Goal: Answer question/provide support: Share knowledge or assist other users

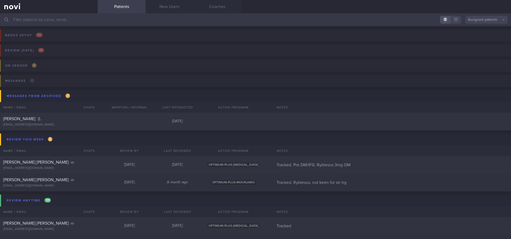
click at [97, 19] on input "text" at bounding box center [255, 19] width 511 height 13
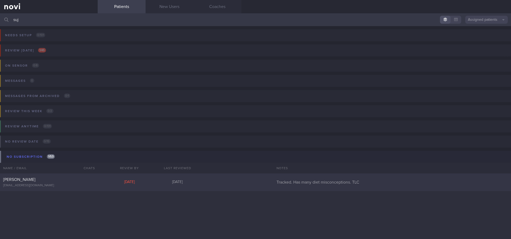
type input "suj"
click at [82, 179] on div "[PERSON_NAME]" at bounding box center [48, 179] width 90 height 5
select select "7"
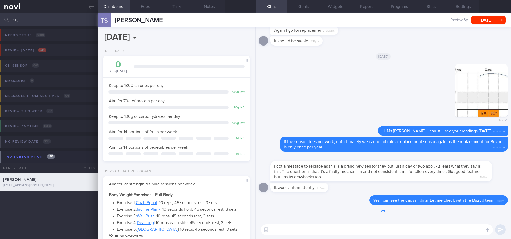
scroll to position [73, 132]
click at [358, 225] on textarea at bounding box center [377, 229] width 232 height 11
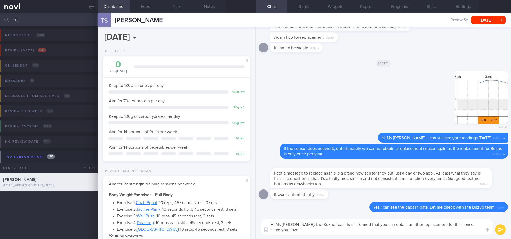
scroll to position [0, 0]
type textarea "Hi Ms [PERSON_NAME], the Buzud team has informed that you can obtain another re…"
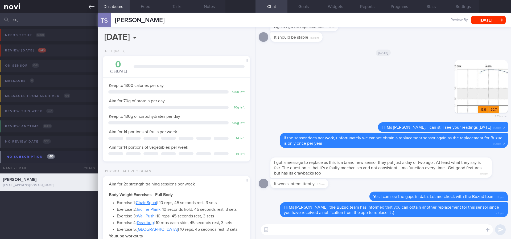
click at [88, 7] on link at bounding box center [49, 6] width 98 height 13
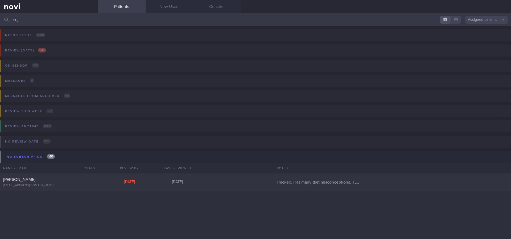
drag, startPoint x: 156, startPoint y: 19, endPoint x: 0, endPoint y: 26, distance: 156.0
click at [0, 26] on div "suj Assigned patients Assigned patients All active patients Archived patients N…" at bounding box center [255, 126] width 511 height 226
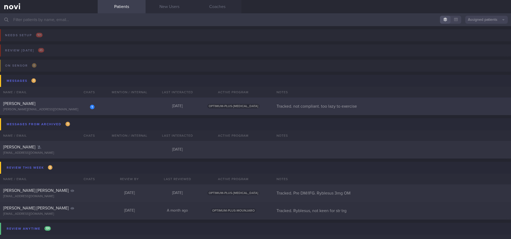
click at [117, 103] on div "1 [PERSON_NAME] TANGYA [PERSON_NAME][EMAIL_ADDRESS][DOMAIN_NAME] [DATE] OPTIMUM…" at bounding box center [255, 107] width 511 height 18
select select "9"
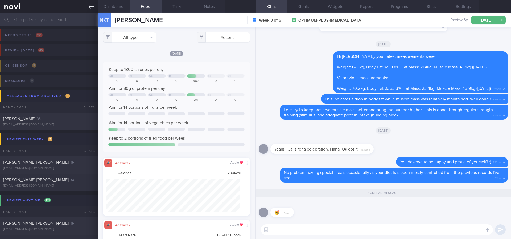
click at [95, 8] on link at bounding box center [49, 6] width 98 height 13
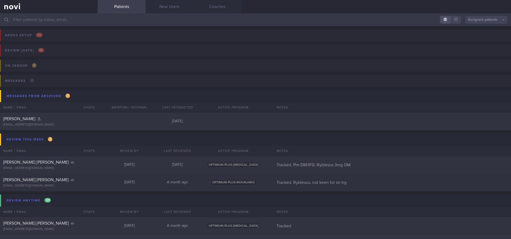
click at [335, 236] on div "[PERSON_NAME] [PERSON_NAME][EMAIL_ADDRESS][DOMAIN_NAME] [DATE] [DATE] OPTIMUM-P…" at bounding box center [255, 244] width 511 height 18
select select "9"
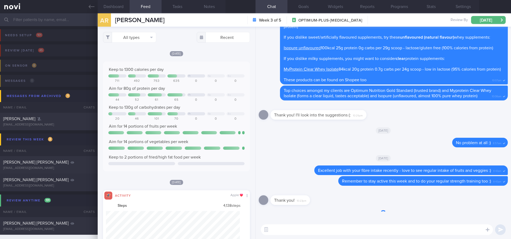
scroll to position [33, 134]
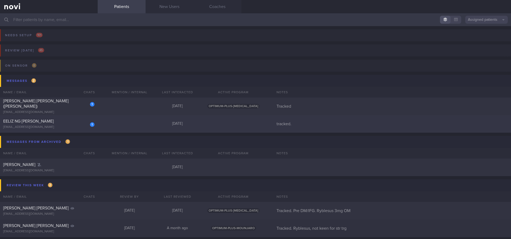
click at [107, 127] on div "1 EELIZ NG [PERSON_NAME] [EMAIL_ADDRESS][DOMAIN_NAME] [DATE] tracked." at bounding box center [255, 124] width 511 height 18
select select "9"
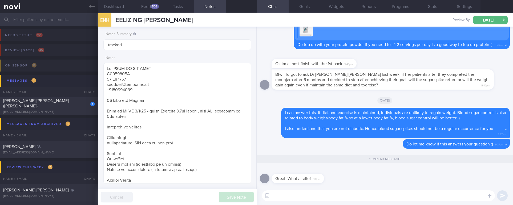
click at [321, 194] on textarea at bounding box center [378, 196] width 233 height 11
click at [116, 6] on button "Dashboard" at bounding box center [114, 6] width 32 height 13
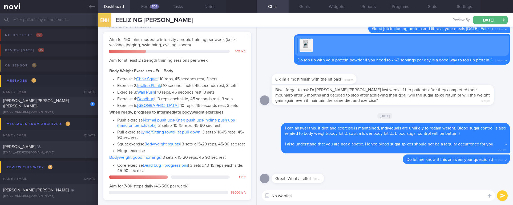
scroll to position [276, 0]
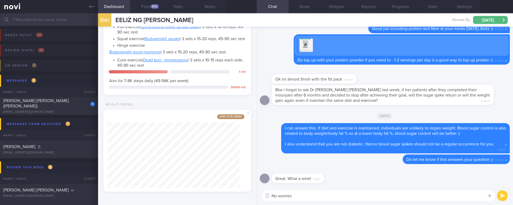
click at [314, 199] on textarea "No worries" at bounding box center [378, 196] width 233 height 11
type textarea "No worries. You are on the right track :)"
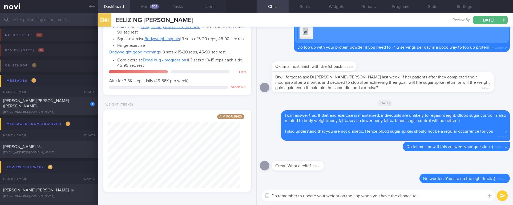
type textarea "Do remember to update your weight on the app when you have the chance to :)"
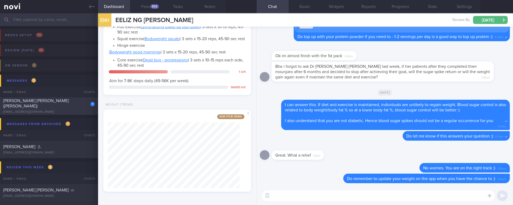
click at [67, 107] on div "1 [PERSON_NAME] [PERSON_NAME] ([PERSON_NAME]) [EMAIL_ADDRESS][DOMAIN_NAME]" at bounding box center [49, 106] width 98 height 16
type input "Tracked"
type textarea "[PERSON_NAME] [PERSON_NAME] ([PERSON_NAME]) [EMAIL_ADDRESS][DOMAIN_NAME] [PHONE…"
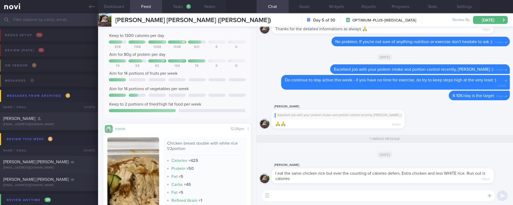
scroll to position [80, 0]
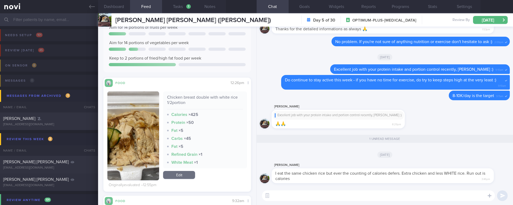
drag, startPoint x: 186, startPoint y: 176, endPoint x: 203, endPoint y: 142, distance: 37.6
click at [186, 176] on link "Edit" at bounding box center [179, 175] width 32 height 8
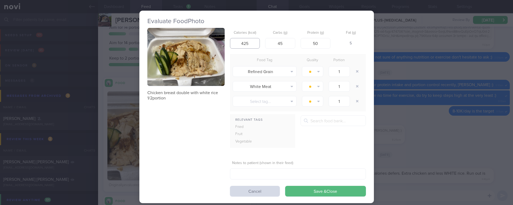
drag, startPoint x: 249, startPoint y: 47, endPoint x: 232, endPoint y: 44, distance: 17.5
click at [232, 44] on input "425" at bounding box center [245, 43] width 30 height 11
type input "400"
drag, startPoint x: 312, startPoint y: 45, endPoint x: 291, endPoint y: 44, distance: 21.6
click at [291, 44] on div "Calories (kcal) 400 Carbs (g) 45 Protein (g) 50 Fat (g) 2" at bounding box center [298, 38] width 136 height 21
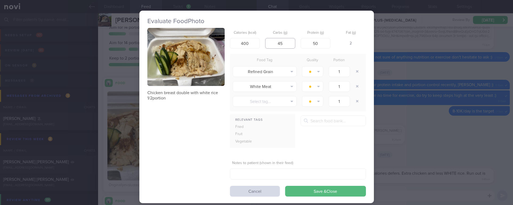
drag, startPoint x: 290, startPoint y: 45, endPoint x: 274, endPoint y: 45, distance: 16.0
click at [274, 45] on input "45" at bounding box center [280, 43] width 30 height 11
type input "30"
click at [353, 74] on button "button" at bounding box center [357, 72] width 10 height 10
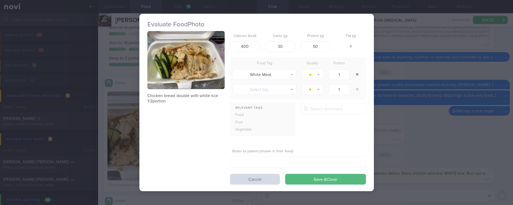
click at [353, 74] on button "button" at bounding box center [357, 75] width 10 height 10
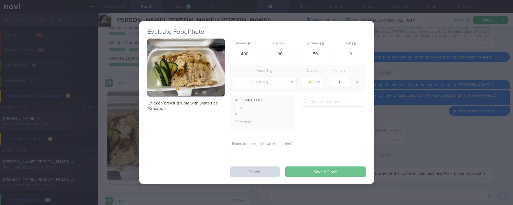
click at [317, 169] on button "Save & Close" at bounding box center [325, 172] width 81 height 11
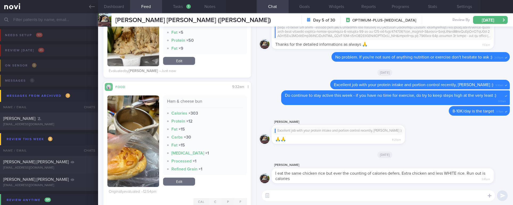
scroll to position [160, 0]
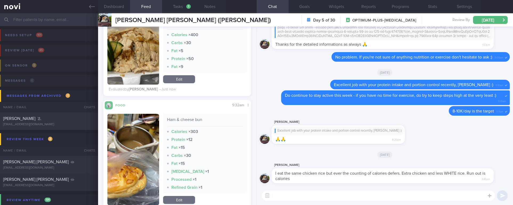
click at [300, 198] on textarea at bounding box center [378, 196] width 233 height 11
type textarea "T"
type textarea "I've adjusted the calories for the chicken rice - it was not very different fro…"
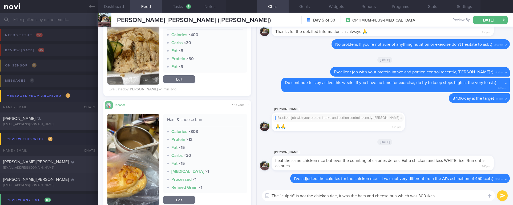
type textarea "The "culprit" is not the chicken rice, it was the ham and cheese bun which was …"
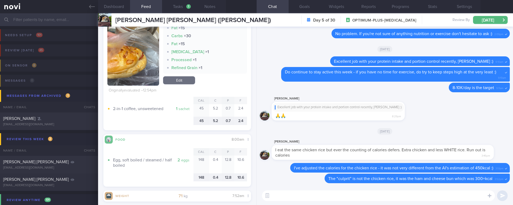
scroll to position [200, 0]
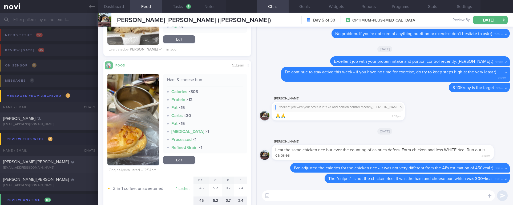
click at [376, 196] on textarea at bounding box center [378, 196] width 233 height 11
click at [372, 201] on textarea at bounding box center [378, 196] width 233 height 11
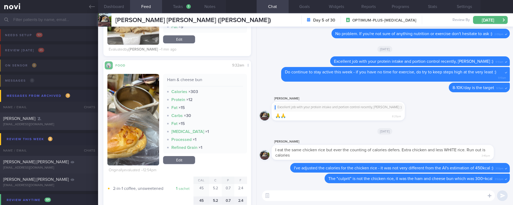
click at [372, 201] on textarea at bounding box center [378, 196] width 233 height 11
click at [373, 200] on textarea at bounding box center [378, 196] width 233 height 11
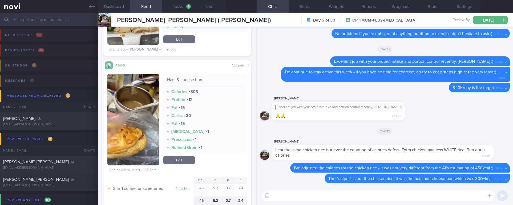
click at [373, 200] on textarea at bounding box center [378, 196] width 233 height 11
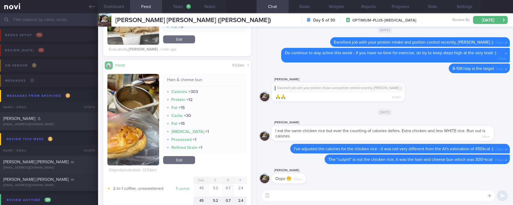
click at [373, 200] on textarea at bounding box center [378, 196] width 233 height 11
type textarea "[DEMOGRAPHIC_DATA] no problem [PERSON_NAME]!"
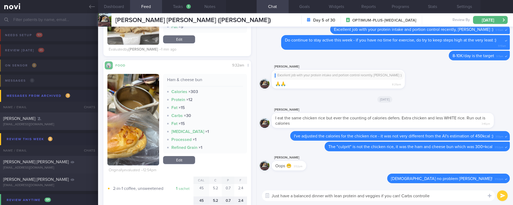
type textarea "Just have a balanced dinner with lean protein and veggies if you can! Carbs con…"
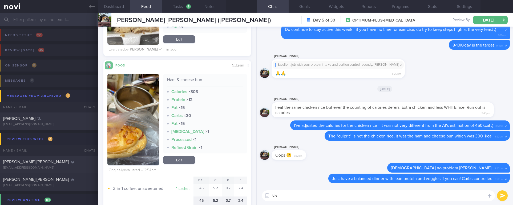
type textarea "N"
type textarea "Don't worry if you exceed calorie budget 1 or 2 days in a week"
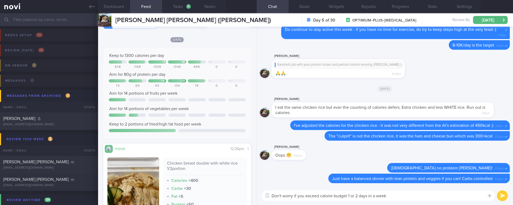
scroll to position [0, 0]
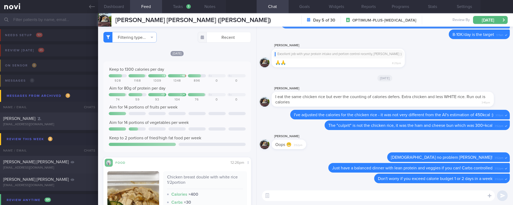
click at [117, 10] on button "Dashboard" at bounding box center [114, 6] width 32 height 13
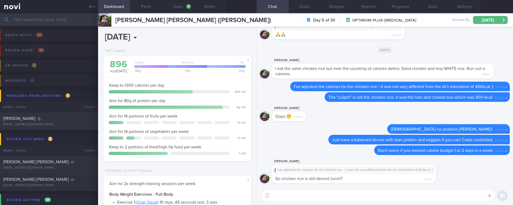
scroll to position [80, 0]
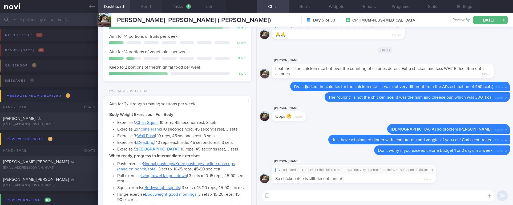
click at [151, 7] on button "Feed" at bounding box center [146, 6] width 32 height 13
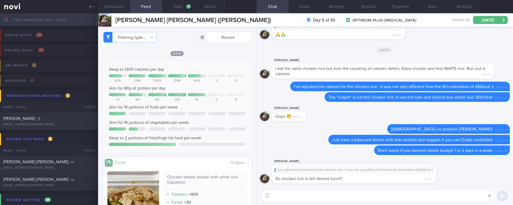
scroll to position [120, 0]
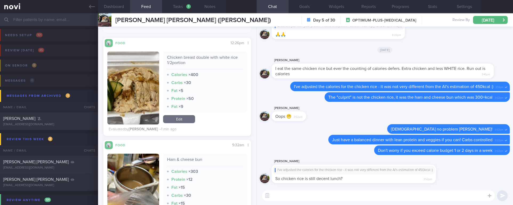
click at [298, 197] on textarea at bounding box center [378, 196] width 233 height 11
drag, startPoint x: 347, startPoint y: 182, endPoint x: 435, endPoint y: 182, distance: 87.9
click at [435, 182] on div "[PERSON_NAME] I've adjusted the calories for the chicken rice - it was not very…" at bounding box center [361, 171] width 180 height 25
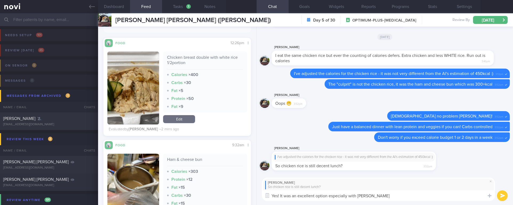
type textarea "Yes! It was an excellent option especially with white rice"
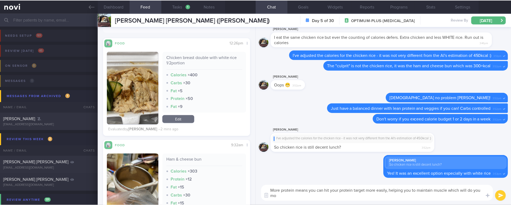
scroll to position [0, 0]
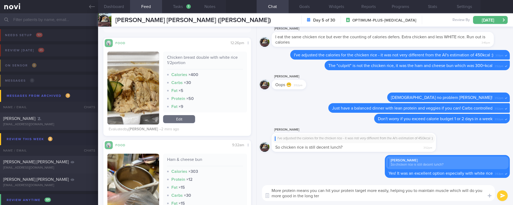
type textarea "More protein means you can hit your protein target more easily, helping you to …"
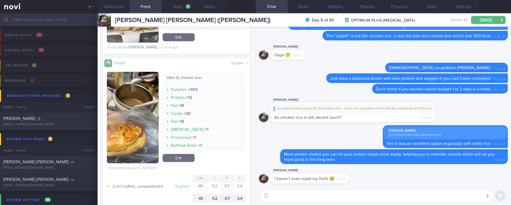
scroll to position [200, 0]
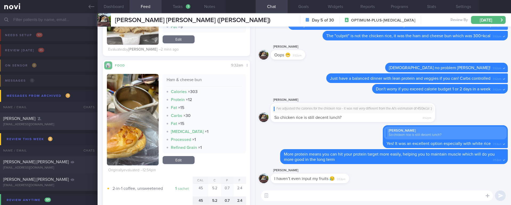
click at [316, 194] on textarea at bounding box center [377, 196] width 232 height 11
click at [323, 198] on textarea at bounding box center [377, 196] width 232 height 11
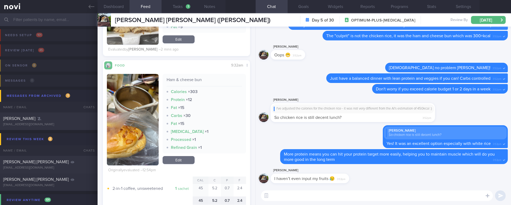
click at [323, 198] on textarea at bounding box center [377, 196] width 232 height 11
click at [299, 195] on textarea at bounding box center [377, 196] width 232 height 11
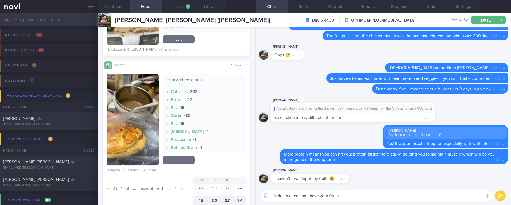
type textarea "It's ok, go ahead and have your fruits :)"
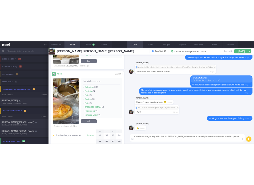
scroll to position [0, 0]
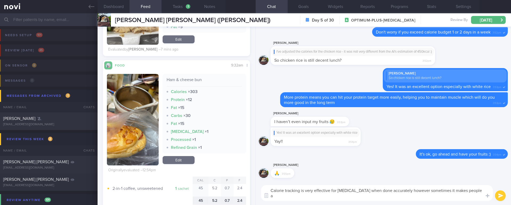
type textarea "Calorie tracking is very effective for [MEDICAL_DATA] when done accurately howe…"
type textarea "="
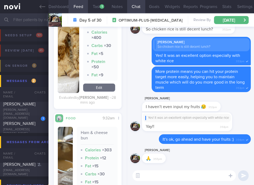
scroll to position [266370, 266352]
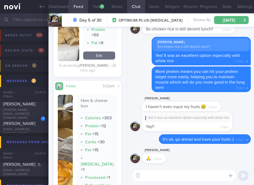
drag, startPoint x: 40, startPoint y: 6, endPoint x: 133, endPoint y: 34, distance: 96.7
click at [40, 6] on icon at bounding box center [42, 7] width 6 height 4
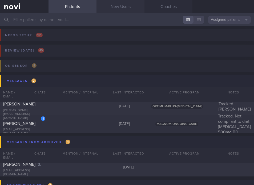
click at [124, 8] on link "New Users" at bounding box center [120, 6] width 48 height 13
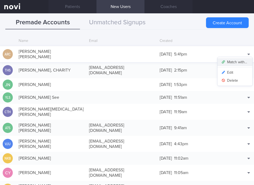
click at [234, 60] on button "Match with..." at bounding box center [234, 62] width 35 height 8
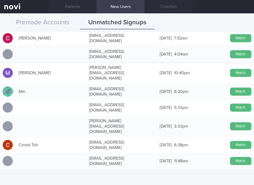
scroll to position [40, 0]
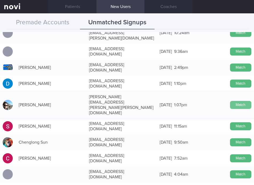
click at [237, 101] on button "Match" at bounding box center [240, 105] width 21 height 8
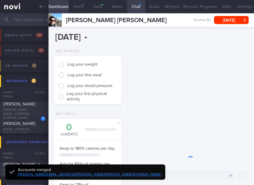
type input "tracked"
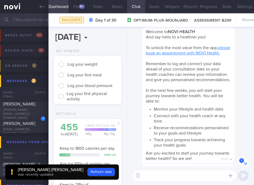
scroll to position [-233, 0]
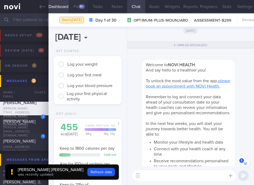
click at [80, 9] on button "Feed 9+" at bounding box center [77, 6] width 19 height 13
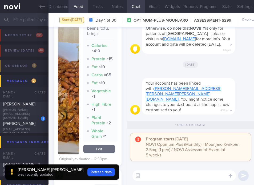
scroll to position [400, 0]
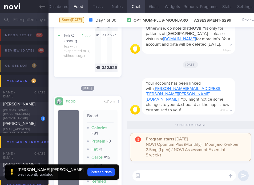
drag, startPoint x: 149, startPoint y: 72, endPoint x: 161, endPoint y: 48, distance: 26.9
click at [149, 72] on div "[DATE]" at bounding box center [190, 64] width 120 height 15
click at [149, 10] on button "Goals" at bounding box center [154, 6] width 18 height 13
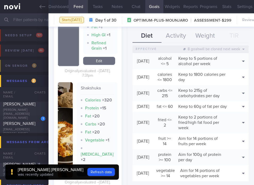
scroll to position [95, 0]
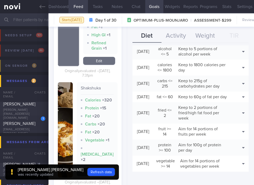
click at [145, 68] on div "[DATE]" at bounding box center [143, 67] width 22 height 11
click at [173, 34] on button "Activity" at bounding box center [175, 35] width 29 height 13
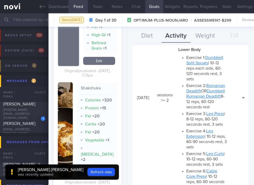
scroll to position [400, 0]
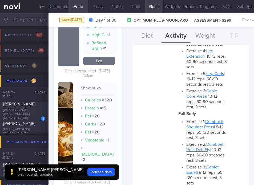
drag, startPoint x: 234, startPoint y: 79, endPoint x: 238, endPoint y: 73, distance: 7.1
click at [234, 30] on button "Clone" at bounding box center [234, 26] width 26 height 8
type input "2"
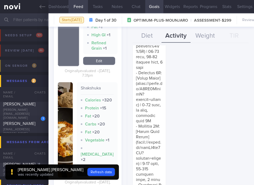
scroll to position [1550, 0]
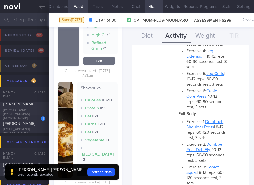
click at [231, 38] on button "Delete" at bounding box center [234, 34] width 26 height 8
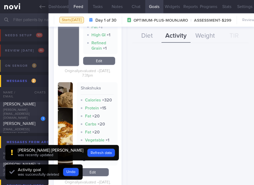
click at [155, 67] on div "Effective Date [DATE] Activity Type Sessions Select type... Duration Sessions S…" at bounding box center [190, 114] width 127 height 139
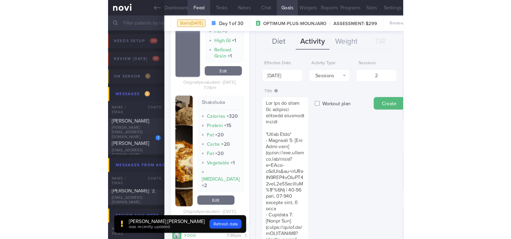
scroll to position [80, 0]
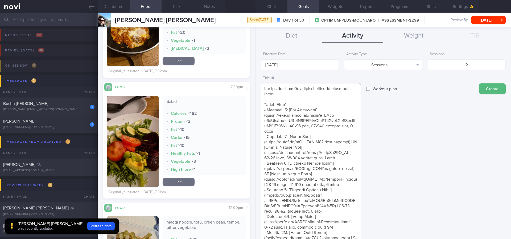
scroll to position [73, 132]
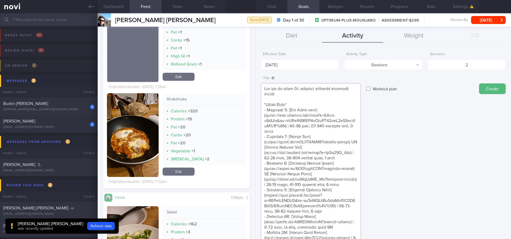
paste textarea "strength training sessions per week *Bodyweight exercises* - Push exercise [Nor…"
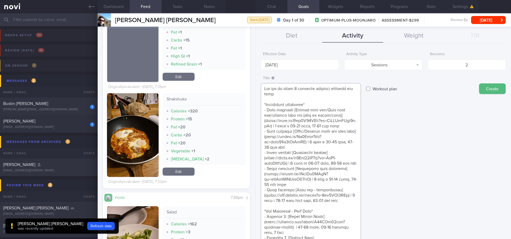
type textarea "Aim for at least 2 strength training sessions per week *Bodyweight exercises* -…"
click at [412, 127] on div "Title Formatting: *Bold* - List items 1. Ordered items [click here]([URL][DOMAI…" at bounding box center [383, 227] width 245 height 309
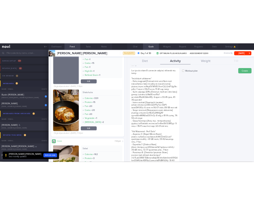
scroll to position [0, 0]
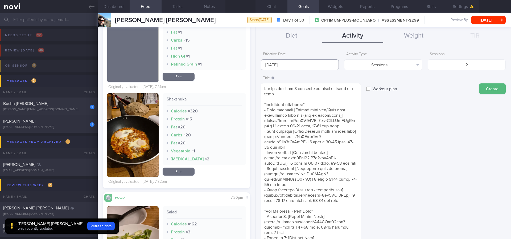
click at [318, 64] on input "[DATE]" at bounding box center [300, 64] width 78 height 11
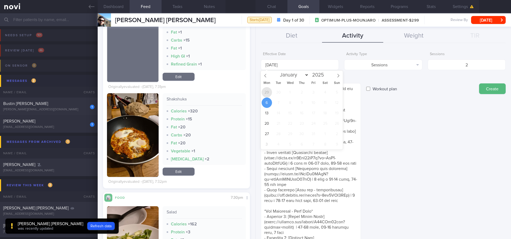
click at [265, 91] on span "29" at bounding box center [267, 92] width 10 height 10
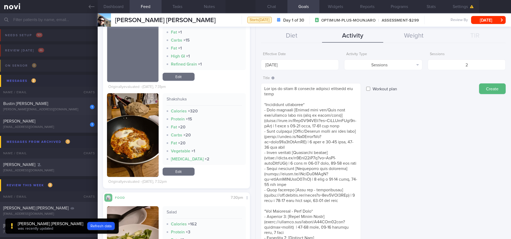
click at [415, 147] on div "Title Formatting: *Bold* - List items 1. Ordered items [click here]([URL][DOMAI…" at bounding box center [383, 227] width 245 height 309
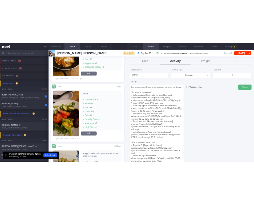
scroll to position [73, 132]
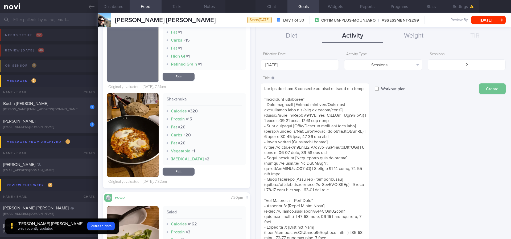
click at [488, 87] on button "Create" at bounding box center [493, 88] width 27 height 11
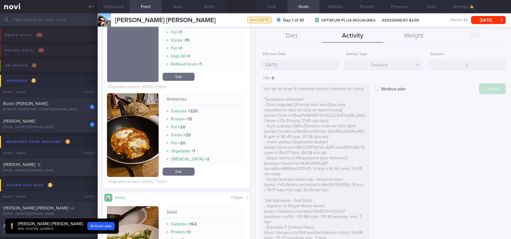
type input "[DATE]"
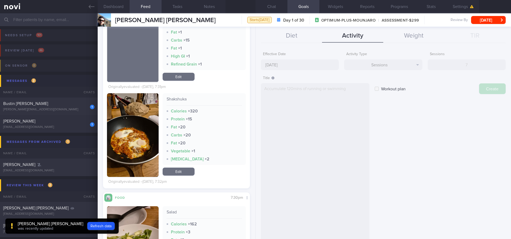
select select "9"
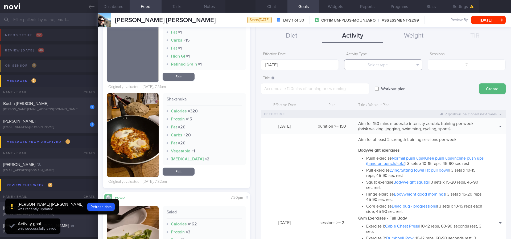
click at [379, 63] on button "Select type..." at bounding box center [383, 64] width 78 height 11
click at [385, 99] on button "Steps" at bounding box center [384, 99] width 78 height 8
click at [294, 66] on body "You are offline! Some functionality will be unavailable Patients New Users Coac…" at bounding box center [255, 119] width 511 height 239
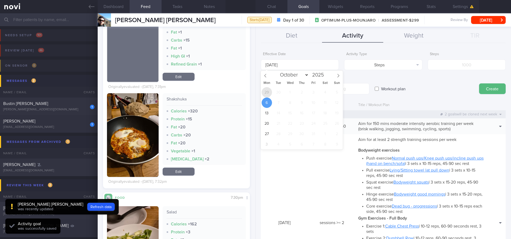
click at [270, 91] on span "29" at bounding box center [267, 92] width 10 height 10
type input "[DATE]"
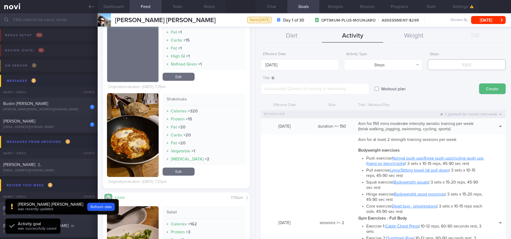
click at [440, 67] on input "number" at bounding box center [467, 64] width 78 height 11
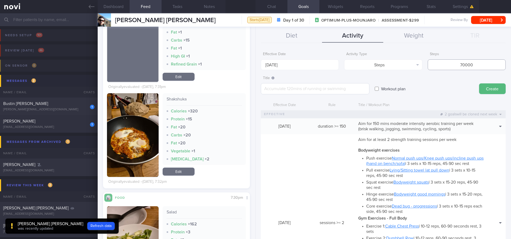
type input "70000"
click at [309, 90] on textarea at bounding box center [315, 88] width 109 height 11
type textarea "Aim for 8-10K steps daily (56-70K per week)"
click at [482, 89] on button "Create" at bounding box center [493, 88] width 27 height 11
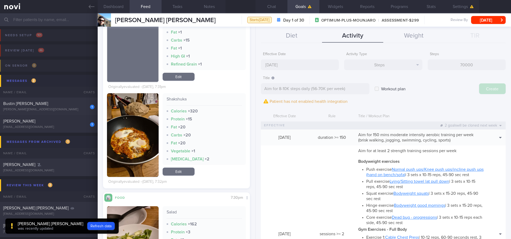
type input "[DATE]"
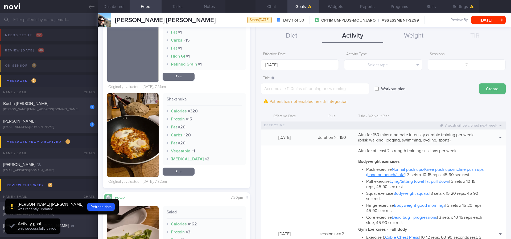
click at [273, 3] on button "Chat" at bounding box center [272, 6] width 32 height 13
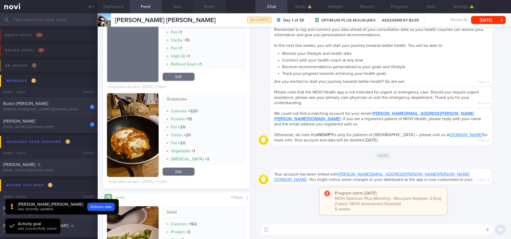
click at [208, 5] on button "Notes" at bounding box center [210, 6] width 32 height 13
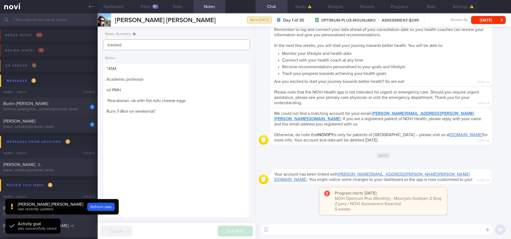
click at [175, 44] on input "tracked" at bounding box center [176, 44] width 147 height 11
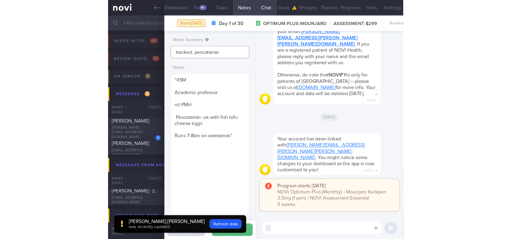
scroll to position [266370, 266352]
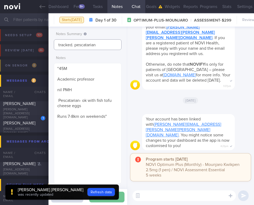
type input "tracked. pescatarian"
drag, startPoint x: 122, startPoint y: 196, endPoint x: 232, endPoint y: 4, distance: 221.3
click at [122, 196] on button "Save Note" at bounding box center [106, 197] width 35 height 11
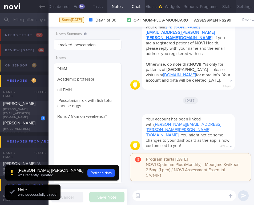
type input "tracked. pescatarian"
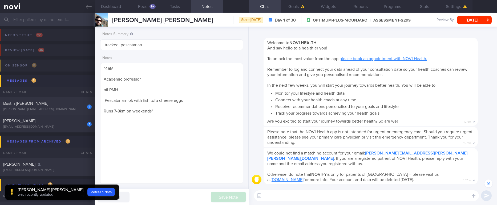
scroll to position [0, 0]
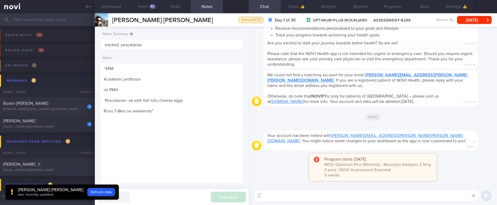
click at [485, 145] on div "Your account has been linked with [PERSON_NAME][EMAIL_ADDRESS][PERSON_NAME][PER…" at bounding box center [378, 137] width 230 height 26
click at [372, 200] on textarea at bounding box center [366, 196] width 225 height 11
paste textarea "Hi [PERSON_NAME]! This is [PERSON_NAME], the dietitian. It was nice chatting wi…"
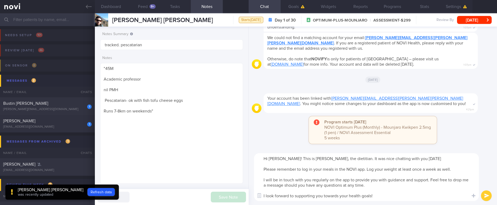
click at [276, 158] on textarea "Hi [PERSON_NAME]! This is [PERSON_NAME], the dietitian. It was nice chatting wi…" at bounding box center [366, 177] width 225 height 48
type textarea "Hi [PERSON_NAME]! This is [PERSON_NAME], the dietitian. It was nice chatting wi…"
click at [370, 193] on textarea "Hi [PERSON_NAME]! This is [PERSON_NAME], the dietitian. It was nice chatting wi…" at bounding box center [366, 177] width 225 height 48
click at [396, 177] on textarea "Hi [PERSON_NAME]! This is [PERSON_NAME], the dietitian. It was nice chatting wi…" at bounding box center [366, 177] width 225 height 48
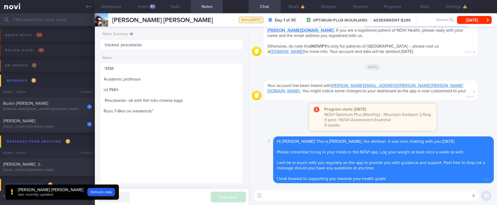
click at [474, 145] on div "Hi [PERSON_NAME]! This is [PERSON_NAME], the dietitian. It was nice chatting wi…" at bounding box center [383, 160] width 221 height 47
click at [414, 191] on textarea at bounding box center [366, 196] width 225 height 11
click at [395, 193] on textarea at bounding box center [366, 196] width 225 height 11
paste textarea "Here are the points we discussed just now, with additional suggestions [MEDICAL…"
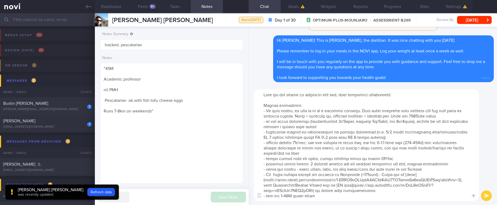
click at [326, 127] on textarea at bounding box center [366, 146] width 225 height 112
click at [389, 137] on textarea at bounding box center [366, 146] width 225 height 112
drag, startPoint x: 396, startPoint y: 130, endPoint x: 391, endPoint y: 129, distance: 4.6
click at [395, 130] on textarea at bounding box center [366, 146] width 225 height 112
click at [420, 141] on textarea at bounding box center [366, 146] width 225 height 112
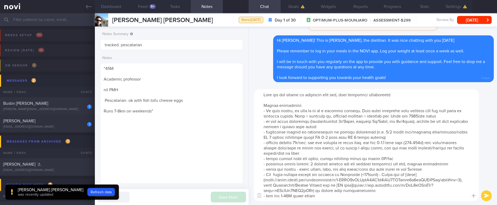
click at [424, 115] on textarea at bounding box center [366, 146] width 225 height 112
click at [359, 153] on textarea at bounding box center [366, 146] width 225 height 112
click at [388, 132] on textarea at bounding box center [366, 146] width 225 height 112
click at [308, 132] on textarea at bounding box center [366, 146] width 225 height 112
click at [362, 138] on textarea at bounding box center [366, 146] width 225 height 112
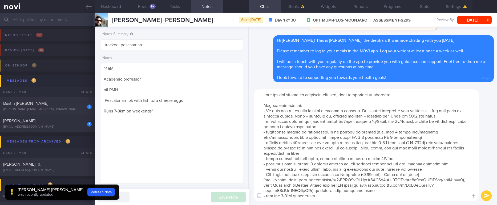
click at [362, 138] on textarea at bounding box center [366, 146] width 225 height 112
click at [331, 137] on textarea at bounding box center [366, 146] width 225 height 112
click at [453, 146] on textarea at bounding box center [366, 146] width 225 height 112
click at [392, 142] on textarea at bounding box center [366, 146] width 225 height 112
click at [431, 141] on textarea at bounding box center [366, 146] width 225 height 112
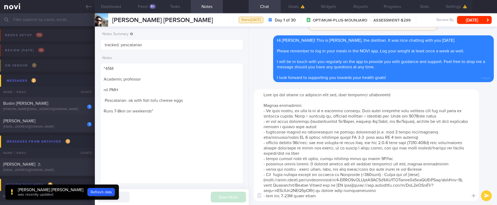
click at [419, 145] on textarea at bounding box center [366, 146] width 225 height 112
drag, startPoint x: 320, startPoint y: 143, endPoint x: 436, endPoint y: 144, distance: 115.9
click at [436, 144] on textarea at bounding box center [366, 146] width 225 height 112
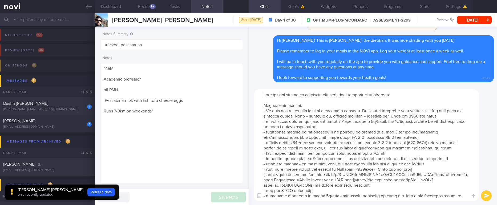
click at [436, 144] on textarea at bounding box center [366, 146] width 225 height 112
click at [443, 142] on textarea at bounding box center [366, 146] width 225 height 112
click at [378, 152] on textarea at bounding box center [366, 146] width 225 height 112
click at [388, 153] on textarea at bounding box center [366, 146] width 225 height 112
click at [396, 153] on textarea at bounding box center [366, 146] width 225 height 112
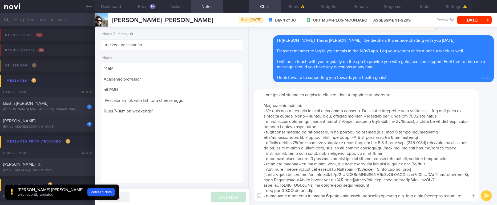
scroll to position [16, 0]
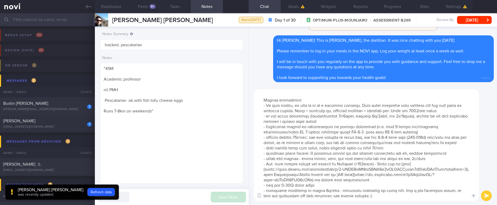
drag, startPoint x: 397, startPoint y: 166, endPoint x: 392, endPoint y: 155, distance: 12.0
click at [396, 165] on textarea at bounding box center [366, 146] width 225 height 112
click at [377, 137] on textarea at bounding box center [366, 146] width 225 height 112
click at [284, 179] on textarea at bounding box center [366, 146] width 225 height 112
click at [348, 174] on textarea at bounding box center [366, 146] width 225 height 112
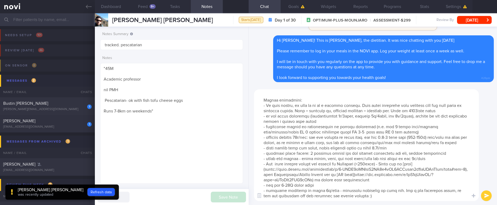
click at [389, 174] on textarea at bounding box center [366, 146] width 225 height 112
click at [385, 188] on textarea at bounding box center [366, 146] width 225 height 112
click at [383, 194] on textarea at bounding box center [366, 146] width 225 height 112
click at [383, 192] on textarea at bounding box center [366, 146] width 225 height 112
click at [383, 197] on textarea at bounding box center [366, 146] width 225 height 112
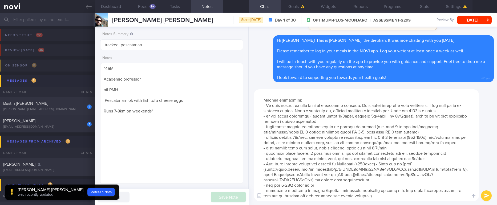
click at [389, 185] on textarea at bounding box center [366, 146] width 225 height 112
type textarea "Here are the points we discussed just now, with additional suggestions [MEDICAL…"
click at [393, 157] on textarea at bounding box center [366, 146] width 225 height 112
click at [342, 156] on textarea at bounding box center [366, 146] width 225 height 112
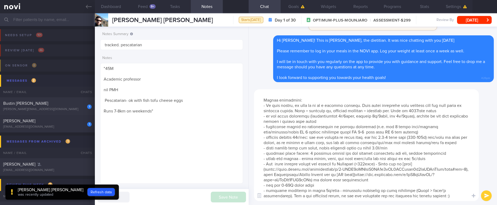
click at [351, 175] on textarea at bounding box center [366, 146] width 225 height 112
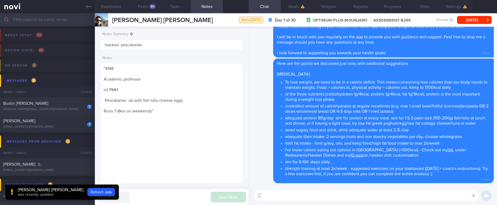
scroll to position [0, 0]
click at [351, 192] on textarea at bounding box center [366, 196] width 225 height 11
paste textarea "Here are the instructions for [AI photo food logging]([URL][DOMAIN_NAME])"
type textarea "Here are the instructions for [AI photo food logging]([URL][DOMAIN_NAME])"
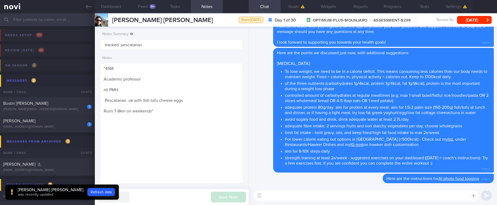
click at [348, 197] on textarea at bounding box center [366, 196] width 225 height 11
paste textarea "*Protein powders:* [MyProtein Impact Whey Isolate]([URL][DOMAIN_NAME]) 109kcal …"
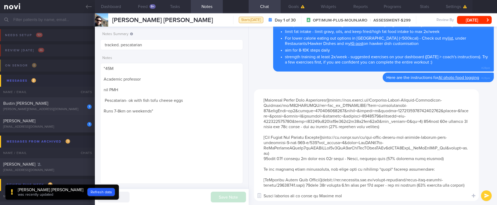
drag, startPoint x: 440, startPoint y: 151, endPoint x: 429, endPoint y: 146, distance: 12.2
click at [429, 146] on textarea at bounding box center [366, 146] width 225 height 112
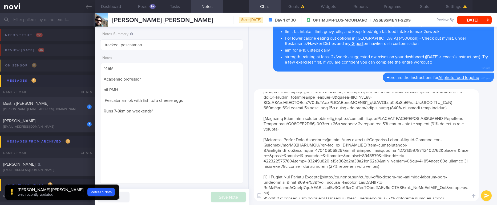
scroll to position [125, 0]
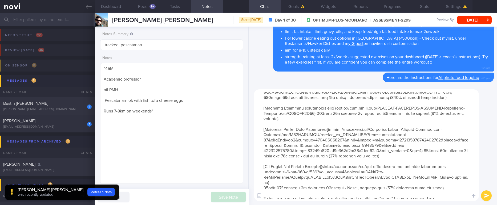
click at [360, 153] on textarea at bounding box center [366, 146] width 225 height 112
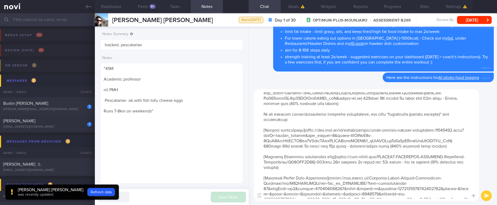
scroll to position [76, 0]
drag, startPoint x: 408, startPoint y: 157, endPoint x: 272, endPoint y: 152, distance: 136.2
click at [272, 152] on textarea at bounding box center [366, 146] width 225 height 112
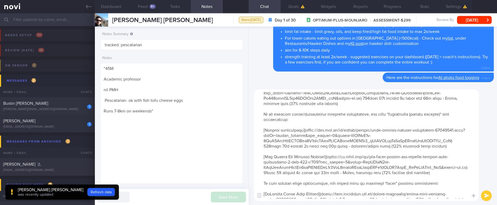
scroll to position [36, 0]
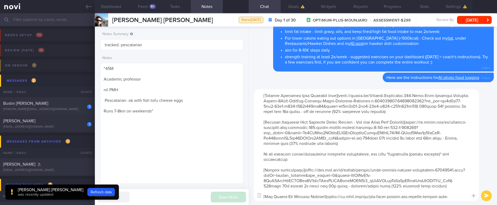
drag, startPoint x: 424, startPoint y: 143, endPoint x: 297, endPoint y: 122, distance: 129.2
click at [297, 122] on textarea at bounding box center [366, 146] width 225 height 112
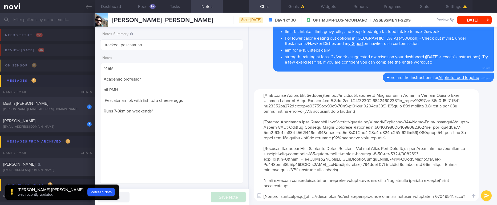
scroll to position [0, 0]
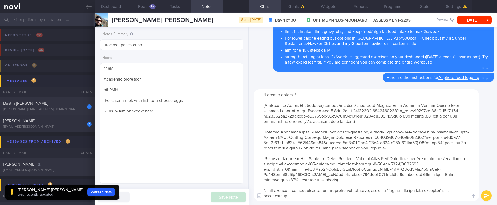
click at [397, 138] on textarea at bounding box center [366, 146] width 225 height 112
drag, startPoint x: 383, startPoint y: 122, endPoint x: 264, endPoint y: 103, distance: 121.2
click at [264, 103] on textarea at bounding box center [366, 146] width 225 height 112
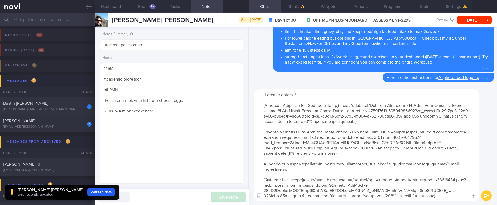
drag, startPoint x: 398, startPoint y: 151, endPoint x: 286, endPoint y: 127, distance: 115.3
click at [286, 127] on textarea at bounding box center [366, 146] width 225 height 112
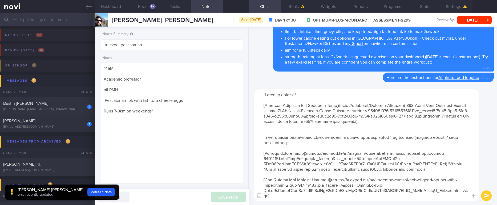
type textarea "*Protein powders:* [Optimum Nutrition Gold Standard Whey]([URL][DOMAIN_NAME]) 1…"
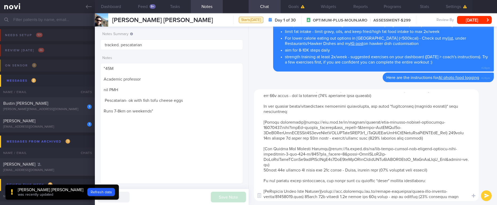
scroll to position [48, 0]
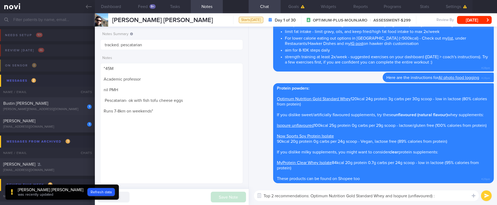
type textarea "Top 2 recommendations: Optimum Nutrition Gold Standard Whey and Isopure (unflav…"
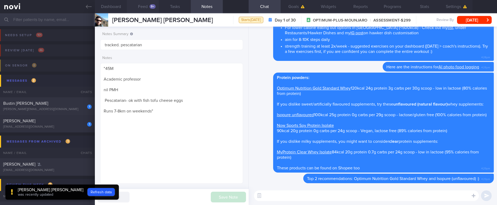
click at [143, 8] on button "Feed 9+" at bounding box center [143, 6] width 32 height 13
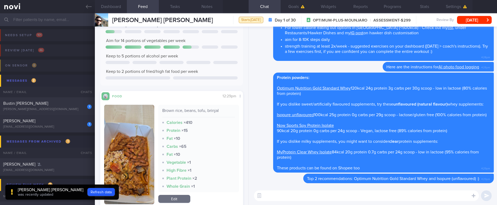
click at [294, 194] on textarea at bounding box center [366, 196] width 225 height 11
type textarea "Shakshuka, brown rice and tofu were excellent options! :)"
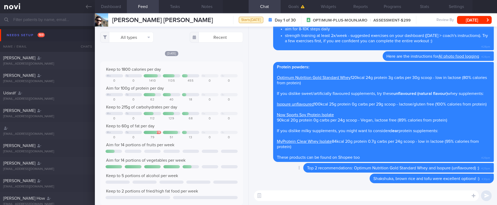
scroll to position [27, 0]
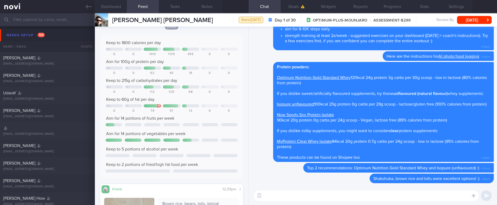
click at [395, 195] on textarea at bounding box center [366, 196] width 225 height 11
type textarea "Sending you some easy recipes/meal ideas below"
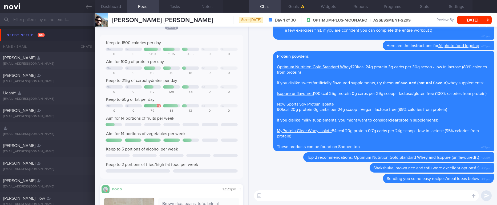
paste textarea "*Breakfast:* *“Egg Mayo” Sandwich* 2 slices [Smart carb low GI bread](https://w…"
type textarea "*Breakfast:* *“Egg Mayo” Sandwich* 2 slices [Smart carb low GI bread](https://w…"
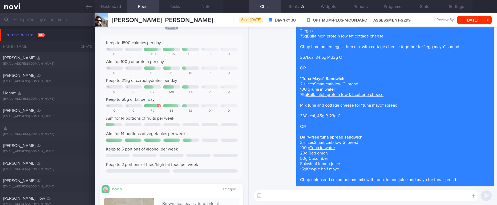
scroll to position [0, 0]
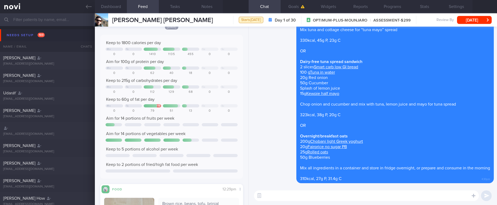
click at [382, 194] on textarea at bounding box center [366, 196] width 225 height 11
paste textarea "*Lunch/dinner:* *Sriracha mayo tuna wrap* 2 (90g) [Mission reduced carb wrap](h…"
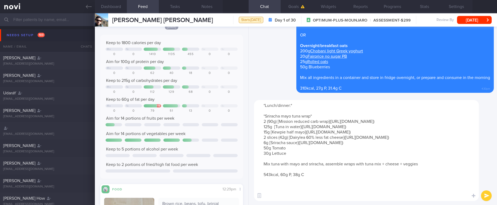
paste textarea "*Mediterranean Style Baked Fish with Rice* 150g cooked rice (mixed brown + whit…"
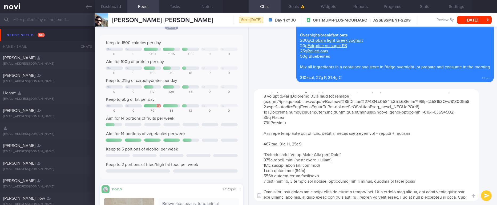
scroll to position [59, 0]
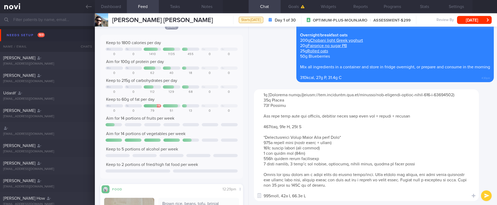
click at [350, 192] on textarea at bounding box center [366, 146] width 225 height 112
click at [330, 198] on textarea at bounding box center [366, 146] width 225 height 112
paste textarea "*Vegan Friendly Protein Bowl* 225g (1 block) [Fortune Tau Kwa](https://www.fair…"
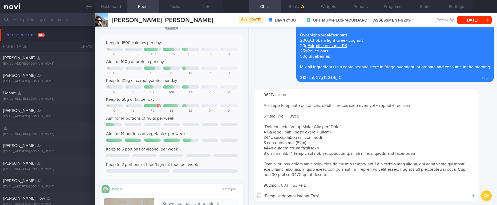
scroll to position [117, 0]
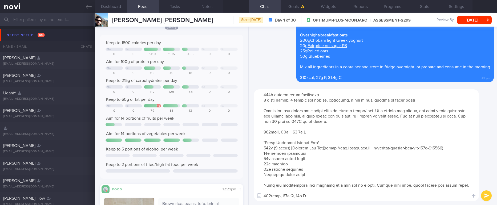
type textarea "*Lunch/dinner:* *Sriracha mayo tuna wrap* 2 (90g) [Mission reduced carb wrap](h…"
click at [484, 197] on button "submit" at bounding box center [486, 196] width 11 height 11
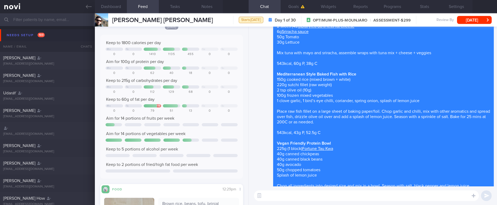
scroll to position [0, 0]
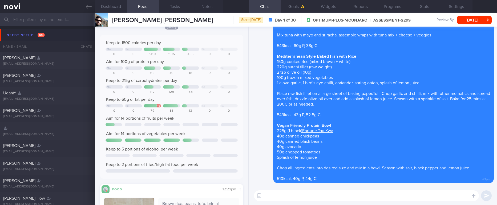
drag, startPoint x: 88, startPoint y: 7, endPoint x: 189, endPoint y: 48, distance: 109.3
click at [88, 7] on icon at bounding box center [89, 7] width 6 height 4
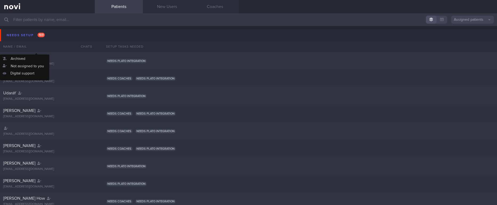
click at [34, 36] on div "Needs setup 103" at bounding box center [25, 35] width 41 height 7
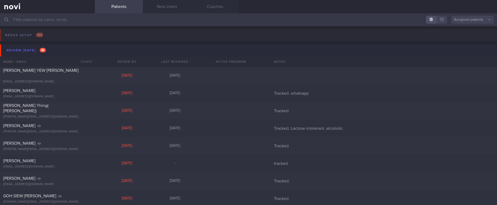
click at [65, 51] on button "Review today 46" at bounding box center [249, 50] width 498 height 12
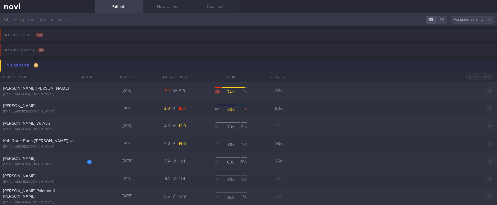
click at [72, 63] on button "On sensor 8" at bounding box center [249, 66] width 498 height 12
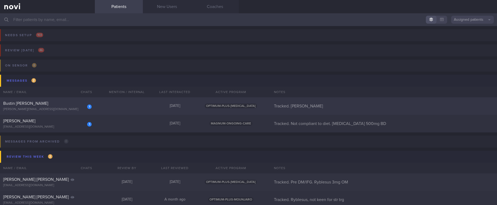
click at [152, 106] on div "[DATE]" at bounding box center [175, 106] width 48 height 5
select select "9"
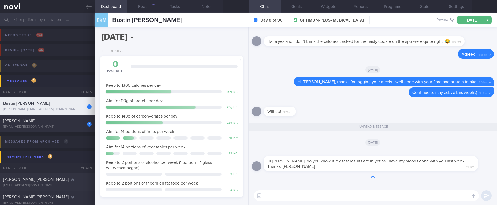
scroll to position [0, 0]
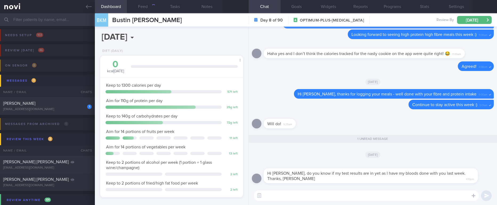
click at [412, 199] on textarea at bounding box center [366, 196] width 225 height 11
drag, startPoint x: 169, startPoint y: 17, endPoint x: 111, endPoint y: 21, distance: 58.2
click at [111, 21] on div "BKM Bustin Kay Marie Bustin Kay Marie kay@gailkennyrecruitment.com Day 8 of 90 …" at bounding box center [296, 19] width 402 height 13
copy span "Bustin [PERSON_NAME]"
click at [298, 195] on textarea at bounding box center [366, 196] width 225 height 11
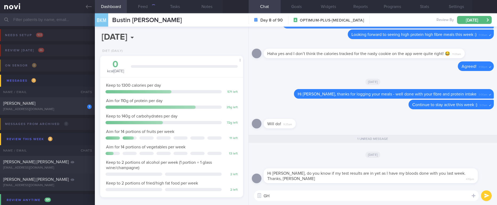
type textarea "G"
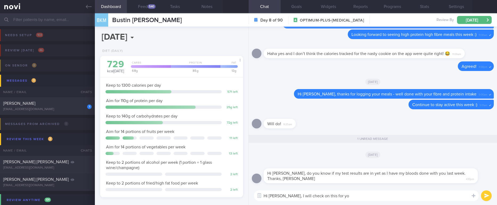
type textarea "Hi Kay, I will check on this for you"
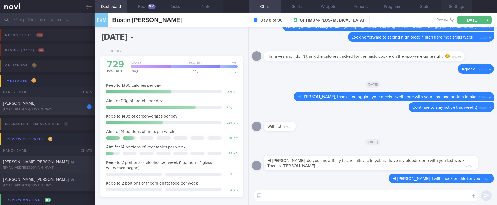
click at [455, 4] on button "Settings" at bounding box center [456, 6] width 32 height 13
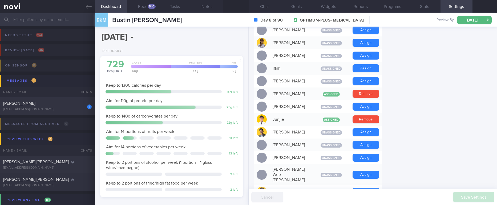
scroll to position [240, 0]
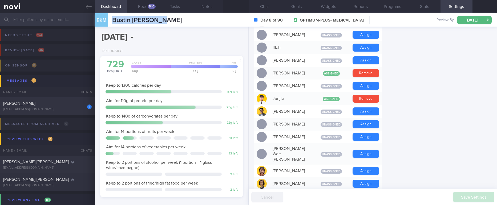
drag, startPoint x: 168, startPoint y: 23, endPoint x: 110, endPoint y: 21, distance: 58.6
click at [110, 21] on div "BKM Bustin Kay Marie Bustin Kay Marie kay@gailkennyrecruitment.com Day 8 of 90 …" at bounding box center [296, 19] width 402 height 13
copy div "Bustin [PERSON_NAME]"
drag, startPoint x: 269, startPoint y: 6, endPoint x: 378, endPoint y: 84, distance: 134.4
click at [269, 6] on button "Chat" at bounding box center [265, 6] width 32 height 13
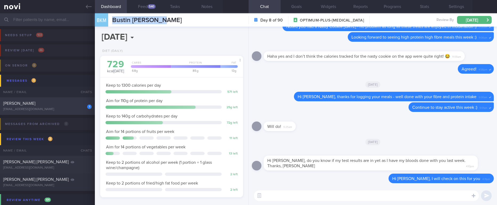
click at [61, 109] on div "[EMAIL_ADDRESS][DOMAIN_NAME]" at bounding box center [47, 110] width 88 height 4
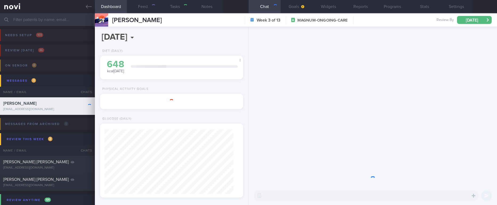
type input "Tracked. Not compliant to diet. [MEDICAL_DATA] 500mg BD"
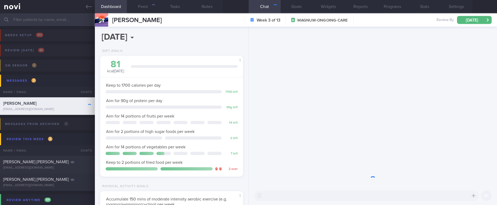
scroll to position [64, 129]
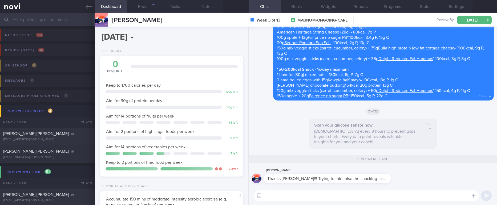
click at [66, 19] on input "text" at bounding box center [248, 19] width 497 height 13
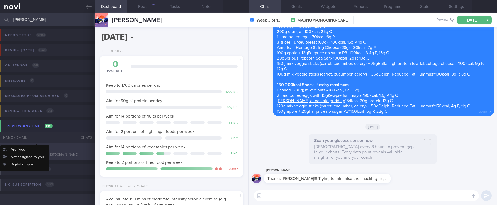
type input "kay"
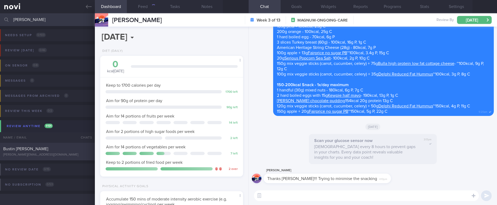
click at [53, 148] on div "Bustin [PERSON_NAME]" at bounding box center [46, 149] width 87 height 5
type input "Tracked. [PERSON_NAME]"
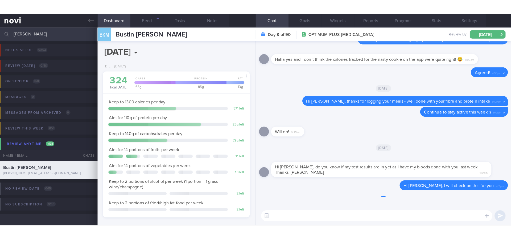
scroll to position [71, 127]
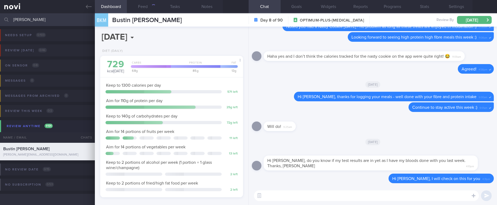
click at [338, 195] on textarea at bounding box center [366, 196] width 225 height 11
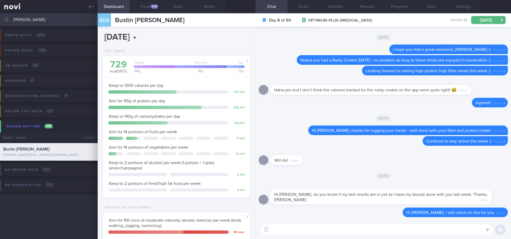
scroll to position [73, 132]
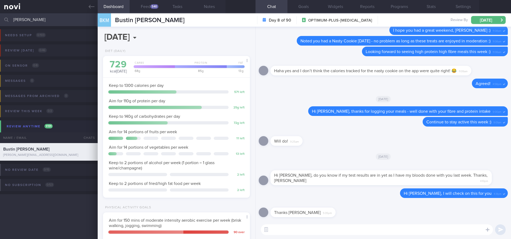
click at [485, 161] on div "[DATE]" at bounding box center [383, 156] width 249 height 15
click at [421, 205] on textarea at bounding box center [377, 229] width 232 height 11
click at [377, 205] on textarea "Hi Kay, the report is in, it will be uploaded to the app" at bounding box center [377, 229] width 232 height 11
type textarea "Hi Kay, the report is in, it will be uploaded to the app by tomorrow"
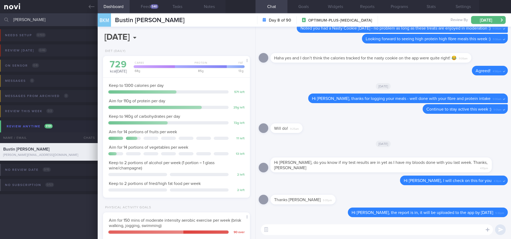
drag, startPoint x: 88, startPoint y: 6, endPoint x: 129, endPoint y: 5, distance: 41.6
click at [88, 6] on link at bounding box center [49, 6] width 98 height 13
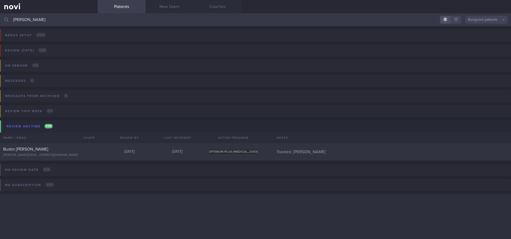
drag, startPoint x: 326, startPoint y: 21, endPoint x: 0, endPoint y: 19, distance: 325.8
click at [0, 19] on input "kay" at bounding box center [255, 19] width 511 height 13
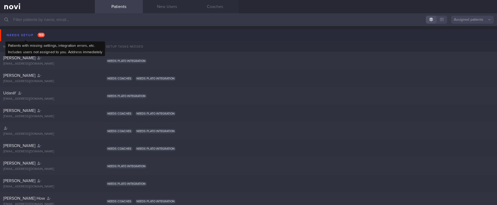
click at [36, 37] on div "Needs setup 103" at bounding box center [25, 35] width 41 height 7
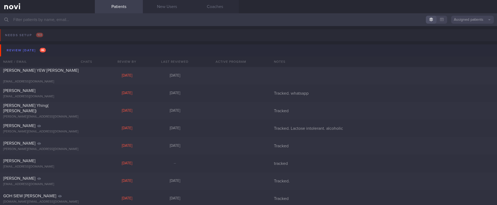
click at [52, 49] on button "Review today 46" at bounding box center [249, 50] width 498 height 12
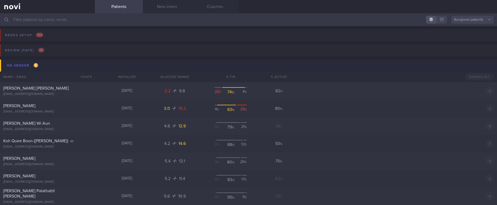
click at [58, 68] on button "On sensor 8" at bounding box center [249, 66] width 498 height 12
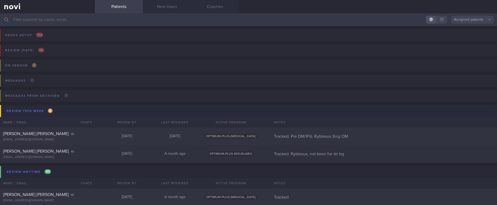
click at [61, 109] on button "Review this week 2" at bounding box center [249, 111] width 498 height 12
